Goal: Information Seeking & Learning: Learn about a topic

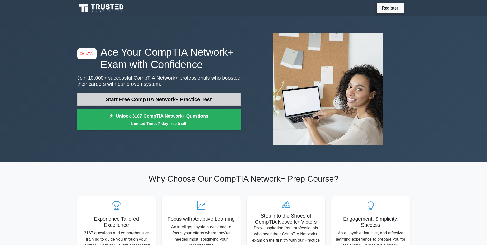
click at [143, 93] on link "Start Free CompTIA Network+ Practice Test" at bounding box center [158, 99] width 163 height 12
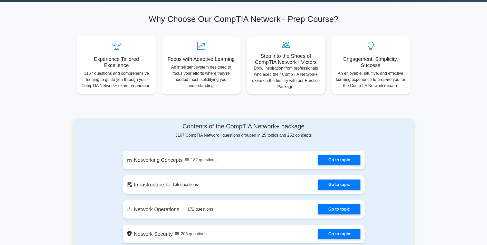
scroll to position [180, 0]
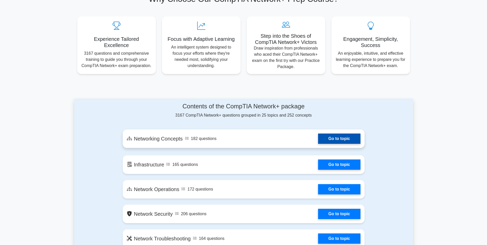
click at [318, 133] on link "Go to topic" at bounding box center [339, 138] width 42 height 10
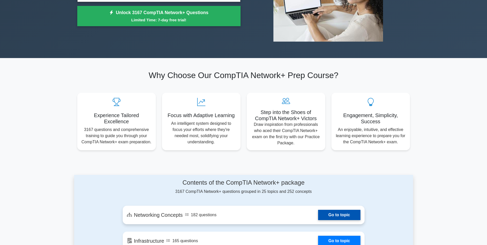
scroll to position [128, 0]
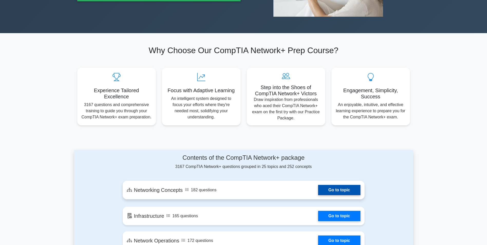
click at [318, 185] on link "Go to topic" at bounding box center [339, 190] width 42 height 10
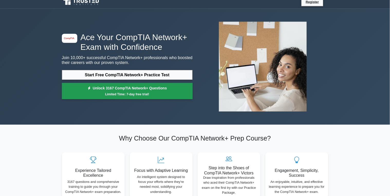
scroll to position [0, 0]
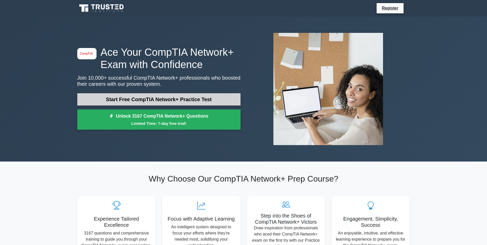
click at [162, 93] on link "Start Free CompTIA Network+ Practice Test" at bounding box center [158, 99] width 163 height 12
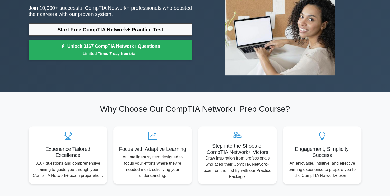
scroll to position [62, 0]
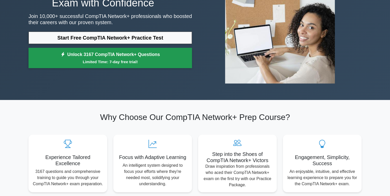
click at [118, 48] on link "Unlock 3167 CompTIA Network+ Questions Limited Time: 7-day free trial!" at bounding box center [109, 58] width 163 height 21
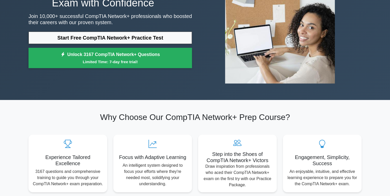
scroll to position [0, 0]
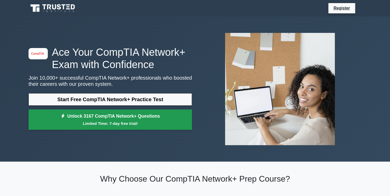
click at [114, 109] on link "Unlock 3167 CompTIA Network+ Questions Limited Time: 7-day free trial!" at bounding box center [109, 119] width 163 height 21
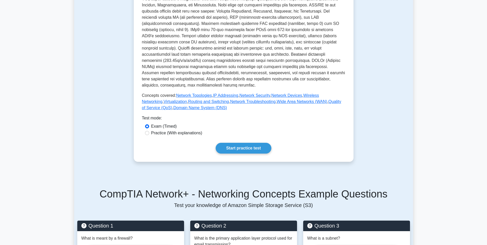
scroll to position [180, 0]
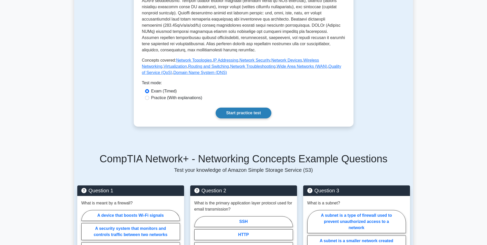
click at [237, 112] on link "Start practice test" at bounding box center [244, 113] width 56 height 11
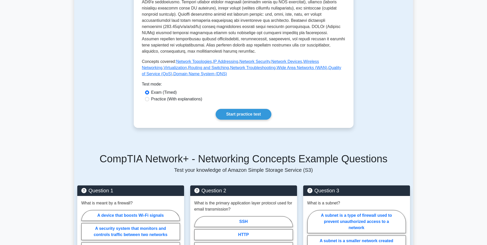
scroll to position [103, 0]
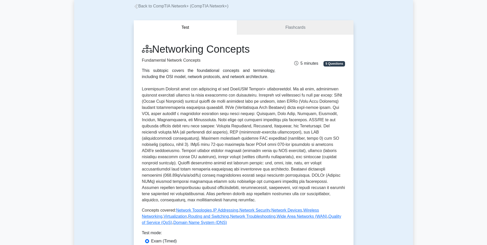
scroll to position [77, 0]
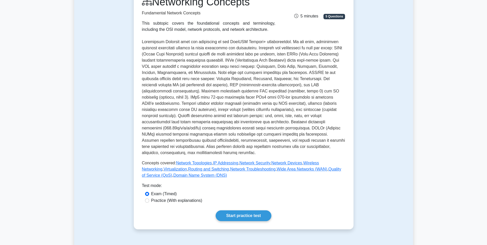
click at [156, 197] on label "Practice (With explanations)" at bounding box center [176, 200] width 51 height 6
click at [149, 198] on input "Practice (With explanations)" at bounding box center [147, 200] width 4 height 4
radio input "true"
click at [233, 210] on link "Start practice test" at bounding box center [244, 215] width 56 height 11
click at [153, 191] on label "Exam (Timed)" at bounding box center [164, 194] width 26 height 6
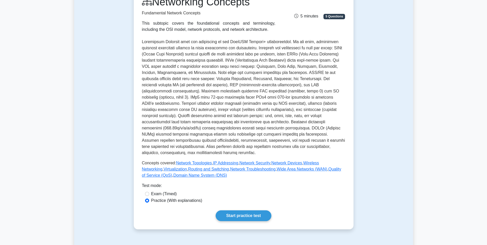
click at [149, 192] on input "Exam (Timed)" at bounding box center [147, 194] width 4 height 4
radio input "true"
click at [228, 210] on link "Start practice test" at bounding box center [244, 215] width 56 height 11
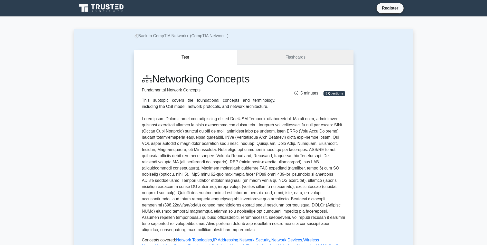
click at [295, 57] on link "Flashcards" at bounding box center [295, 57] width 116 height 15
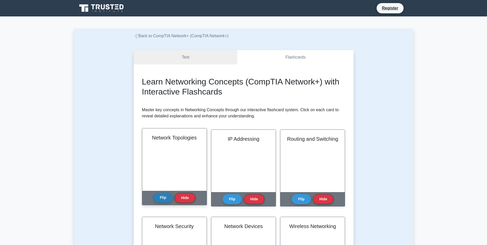
click at [159, 200] on button "Flip" at bounding box center [162, 197] width 19 height 10
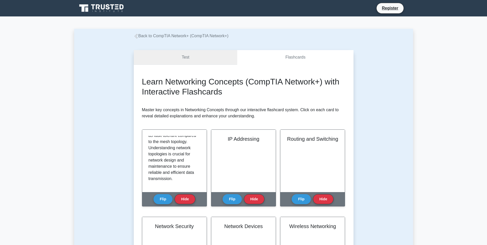
click at [194, 58] on link "Test" at bounding box center [186, 57] width 104 height 15
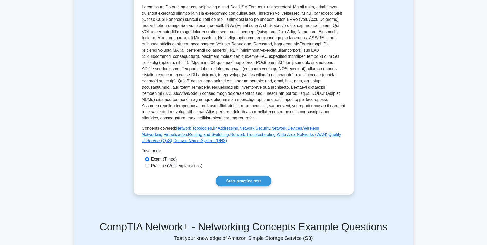
scroll to position [205, 0]
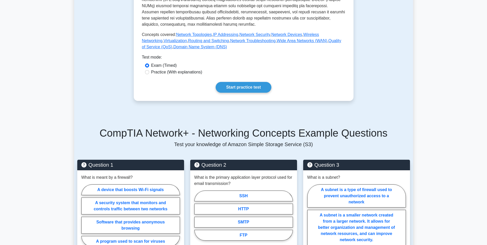
click at [167, 69] on label "Practice (With explanations)" at bounding box center [176, 72] width 51 height 6
click at [149, 70] on input "Practice (With explanations)" at bounding box center [147, 72] width 4 height 4
radio input "true"
click at [254, 82] on link "Start practice test" at bounding box center [244, 87] width 56 height 11
click at [168, 62] on label "Exam (Timed)" at bounding box center [164, 65] width 26 height 6
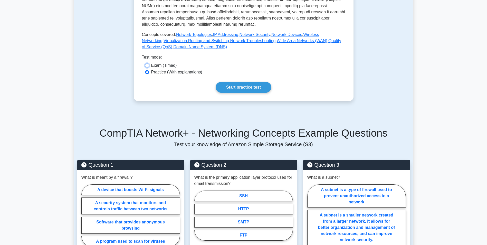
click at [149, 63] on input "Exam (Timed)" at bounding box center [147, 65] width 4 height 4
radio input "true"
click at [260, 82] on link "Start practice test" at bounding box center [244, 87] width 56 height 11
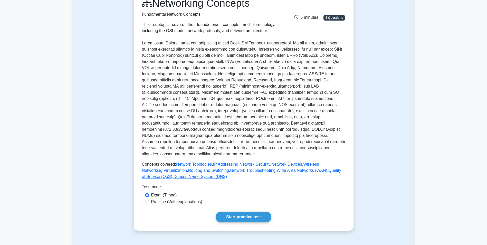
scroll to position [0, 0]
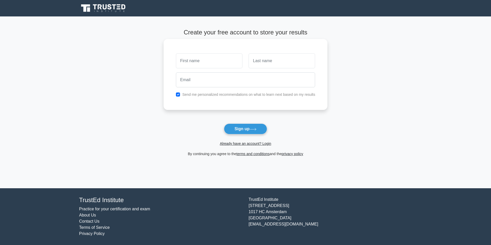
click at [208, 60] on input "text" at bounding box center [209, 60] width 66 height 15
type input "N"
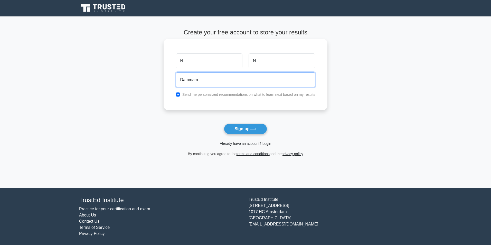
type input "Dammam92@hotmail.com"
click at [212, 96] on label "Send me personalized recommendations on what to learn next based on my results" at bounding box center [248, 94] width 133 height 4
click at [181, 94] on div "Send me personalized recommendations on what to learn next based on my results" at bounding box center [246, 94] width 146 height 6
click at [177, 93] on input "checkbox" at bounding box center [178, 94] width 4 height 4
checkbox input "false"
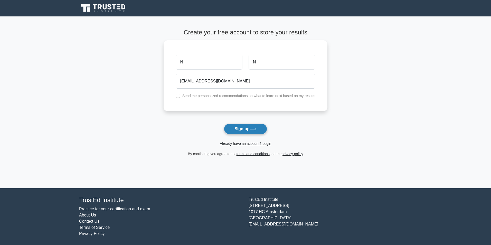
click at [249, 126] on button "Sign up" at bounding box center [245, 128] width 43 height 11
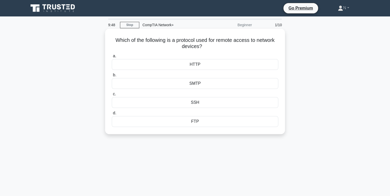
click at [198, 101] on div "SSH" at bounding box center [195, 102] width 166 height 11
click at [112, 96] on input "c. SSH" at bounding box center [112, 93] width 0 height 3
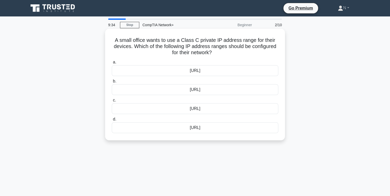
click at [200, 70] on div "[URL]" at bounding box center [195, 70] width 166 height 11
click at [112, 64] on input "a. [URL]" at bounding box center [112, 62] width 0 height 3
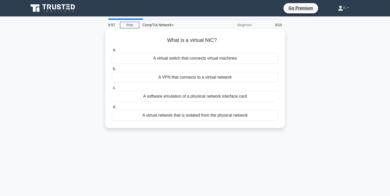
click at [193, 78] on div "A VPN that connects to a virtual network" at bounding box center [195, 77] width 166 height 11
click at [112, 71] on input "b. A VPN that connects to a virtual network" at bounding box center [112, 68] width 0 height 3
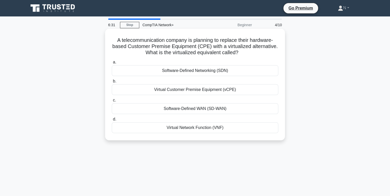
click at [196, 129] on div "Virtual Network Function (VNF)" at bounding box center [195, 127] width 166 height 11
click at [112, 121] on input "d. Virtual Network Function (VNF)" at bounding box center [112, 119] width 0 height 3
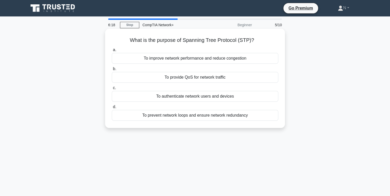
click at [221, 116] on div "To prevent network loops and ensure network redundancy" at bounding box center [195, 115] width 166 height 11
click at [112, 109] on input "d. To prevent network loops and ensure network redundancy" at bounding box center [112, 106] width 0 height 3
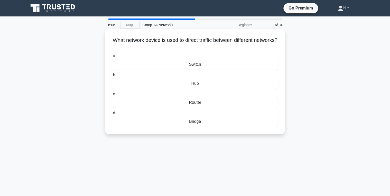
click at [199, 102] on div "Router" at bounding box center [195, 102] width 166 height 11
click at [112, 96] on input "c. Router" at bounding box center [112, 93] width 0 height 3
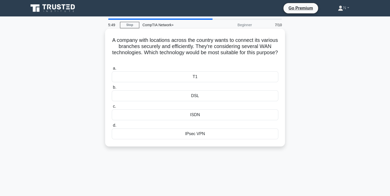
click at [210, 133] on div "IPsec VPN" at bounding box center [195, 133] width 166 height 11
click at [112, 127] on input "d. IPsec VPN" at bounding box center [112, 125] width 0 height 3
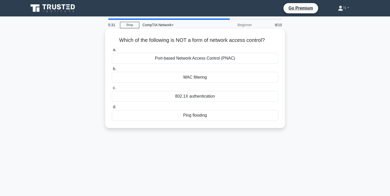
click at [215, 116] on div "Ping flooding" at bounding box center [195, 115] width 166 height 11
click at [112, 109] on input "d. Ping flooding" at bounding box center [112, 106] width 0 height 3
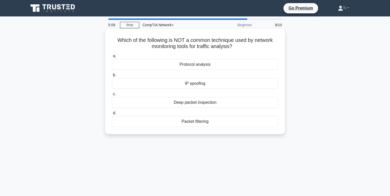
click at [191, 84] on div "IP spoofing" at bounding box center [195, 83] width 166 height 11
click at [112, 77] on input "b. IP spoofing" at bounding box center [112, 74] width 0 height 3
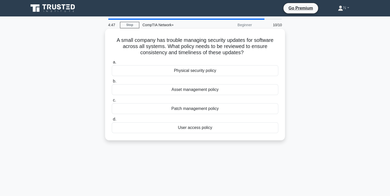
click at [194, 111] on div "Patch management policy" at bounding box center [195, 108] width 166 height 11
click at [112, 102] on input "c. Patch management policy" at bounding box center [112, 100] width 0 height 3
